Goal: Task Accomplishment & Management: Manage account settings

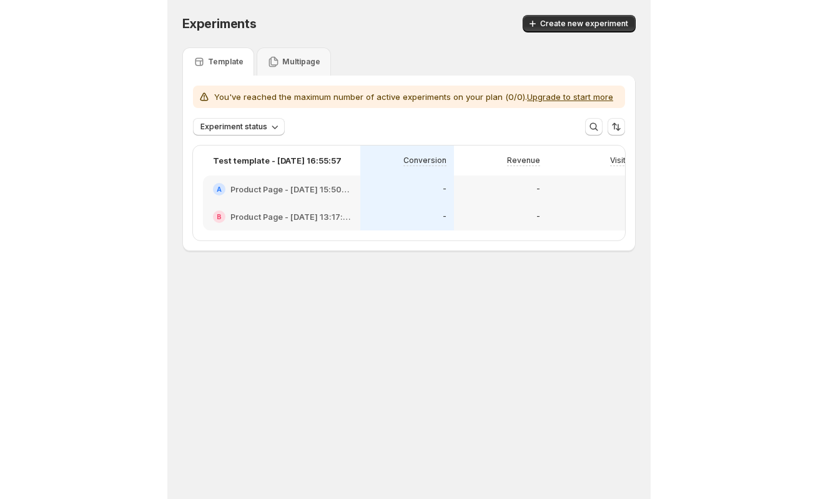
scroll to position [0, 236]
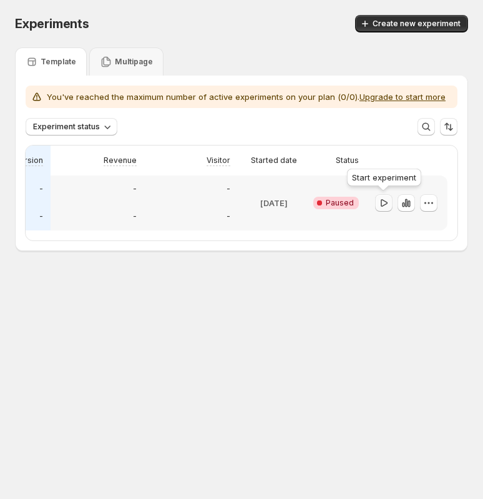
click at [388, 204] on icon "button" at bounding box center [384, 203] width 12 height 12
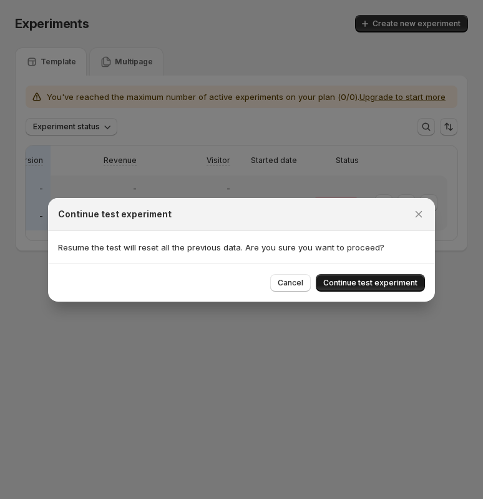
click at [343, 276] on button "Continue test experiment" at bounding box center [370, 282] width 109 height 17
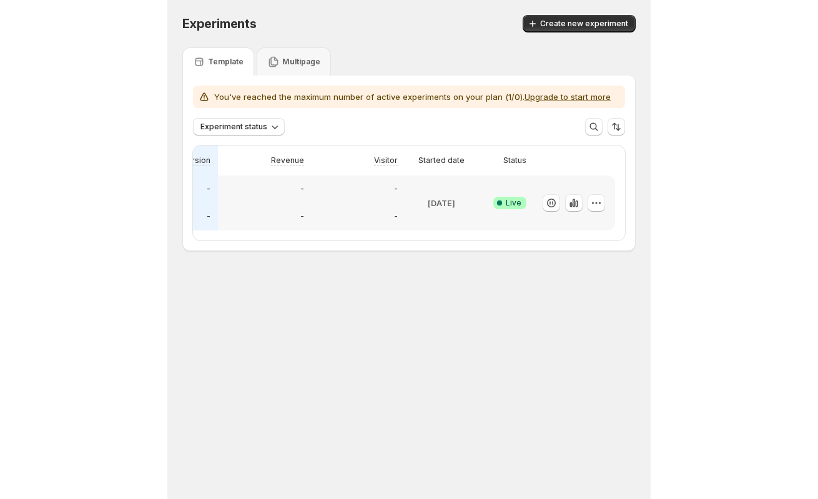
scroll to position [0, 0]
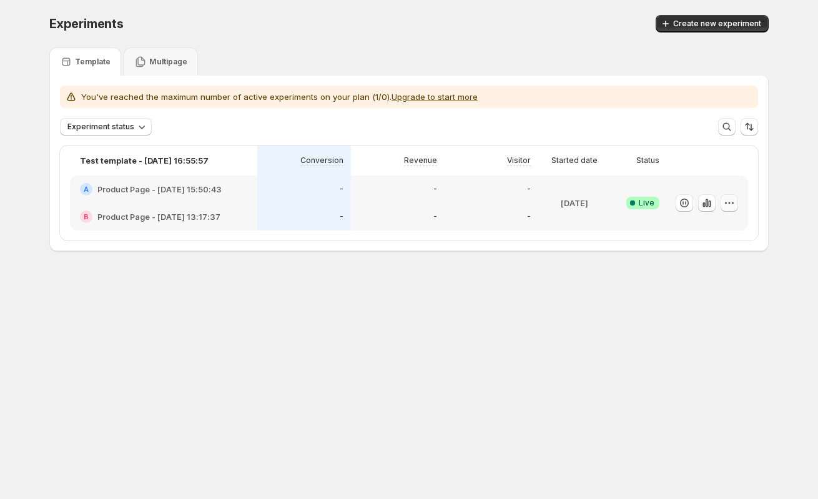
click at [482, 204] on icon "button" at bounding box center [729, 203] width 12 height 12
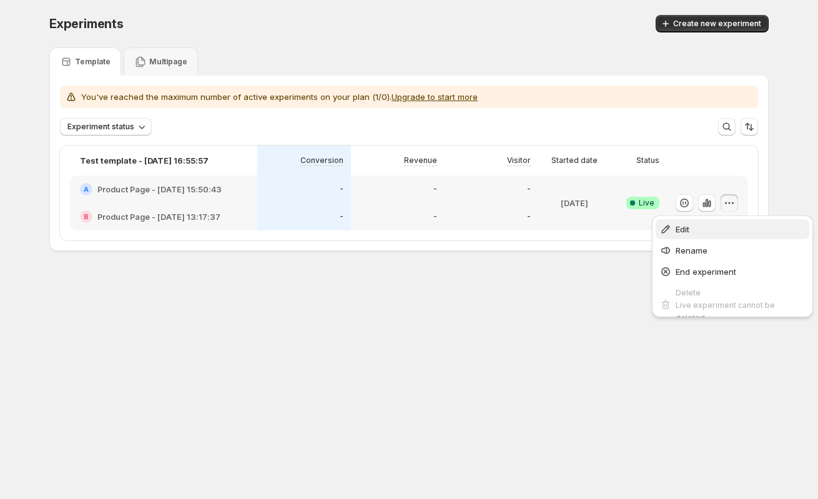
click at [482, 228] on span "Edit" at bounding box center [682, 229] width 14 height 10
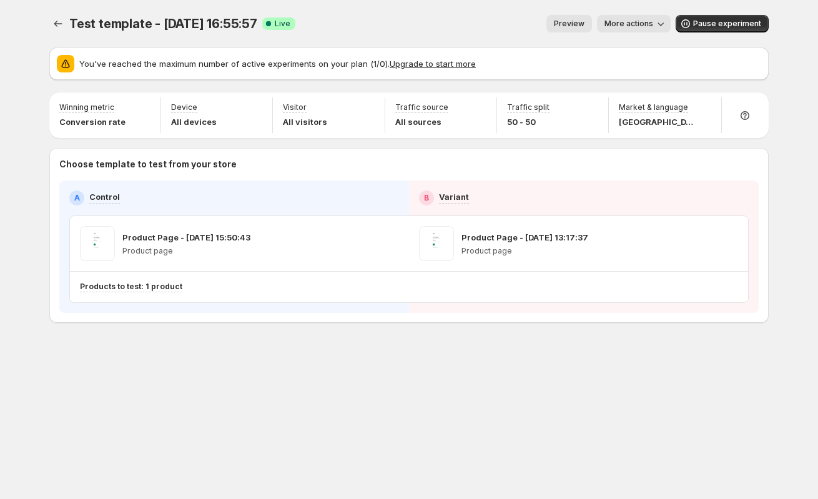
click at [200, 27] on span "Test template - Feb 19, 16:55:57" at bounding box center [163, 23] width 188 height 15
click at [232, 26] on span "Test template - Feb 19, 16:55:57" at bounding box center [163, 23] width 188 height 15
click at [482, 26] on span "More actions" at bounding box center [628, 24] width 49 height 10
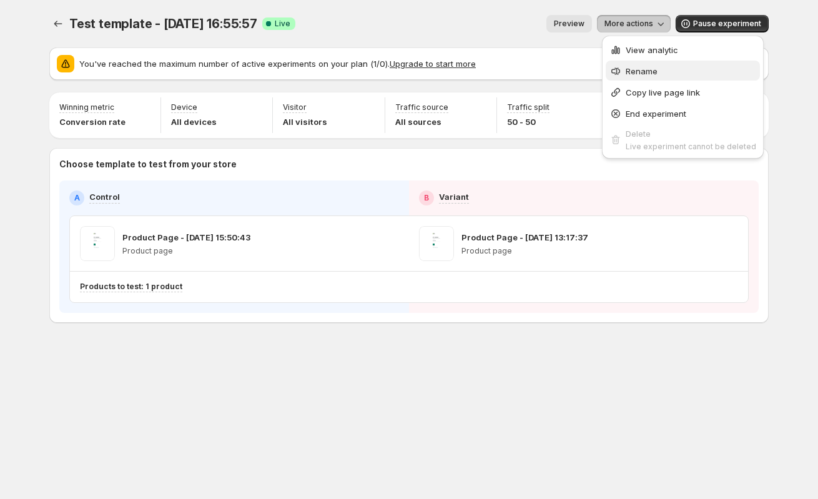
click at [482, 71] on span "Rename" at bounding box center [641, 71] width 32 height 10
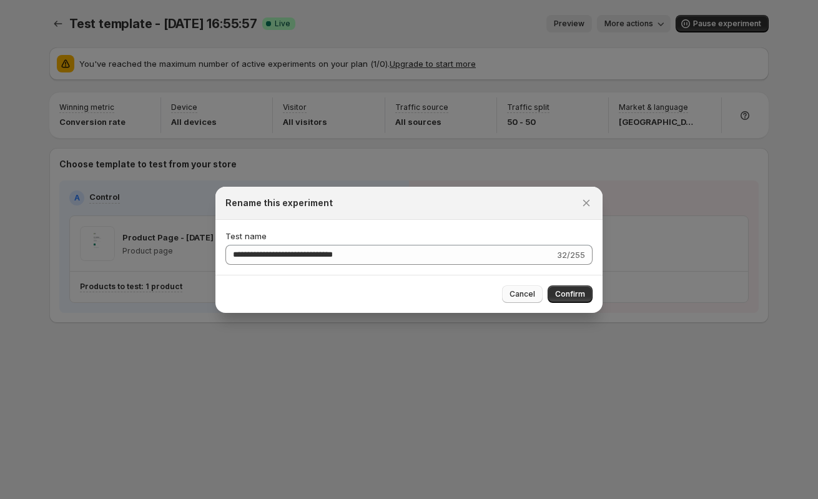
click at [482, 295] on span "Cancel" at bounding box center [522, 294] width 26 height 10
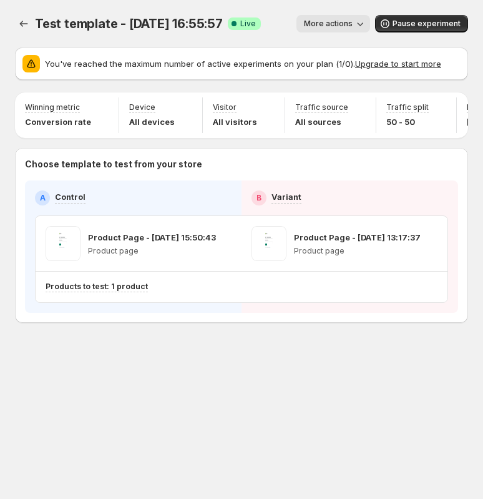
click at [344, 22] on span "More actions" at bounding box center [328, 24] width 49 height 10
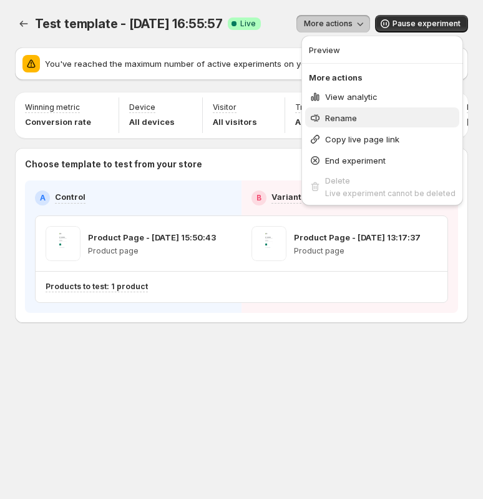
click at [341, 118] on span "Rename" at bounding box center [341, 118] width 32 height 10
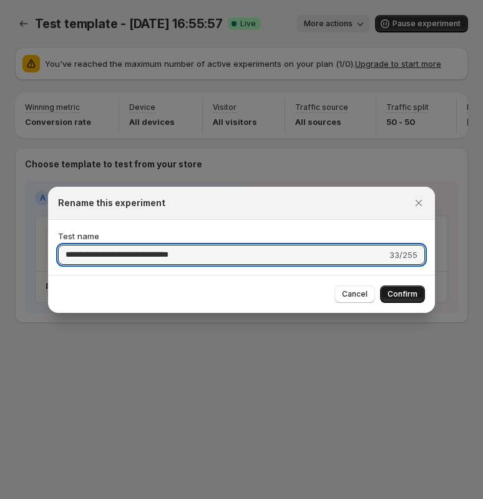
type input "**********"
click at [405, 295] on span "Confirm" at bounding box center [403, 294] width 30 height 10
